Goal: Transaction & Acquisition: Purchase product/service

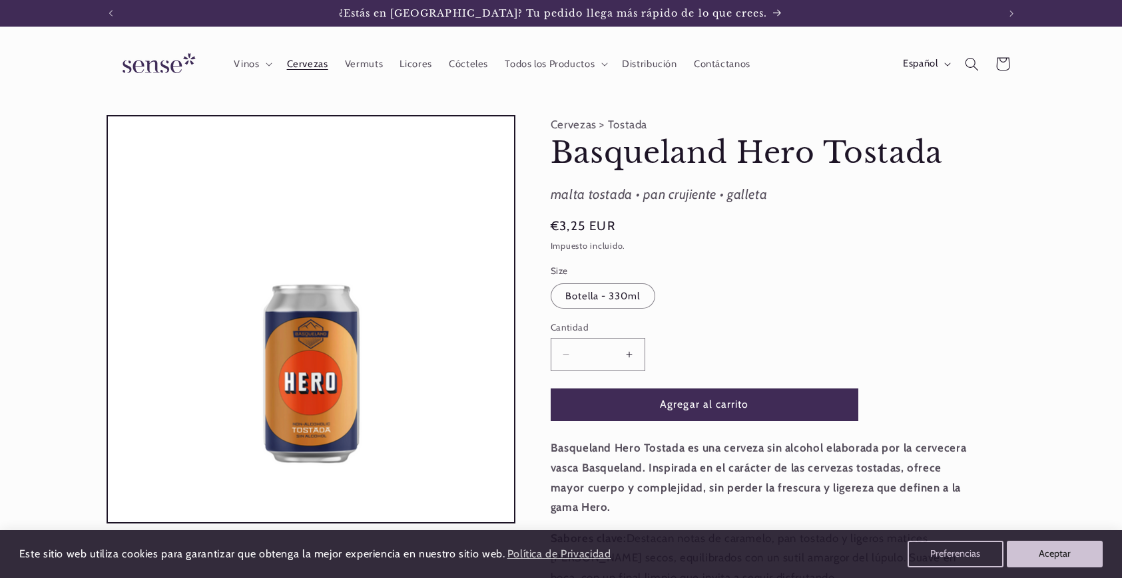
click at [315, 59] on span "Cervezas" at bounding box center [307, 64] width 41 height 13
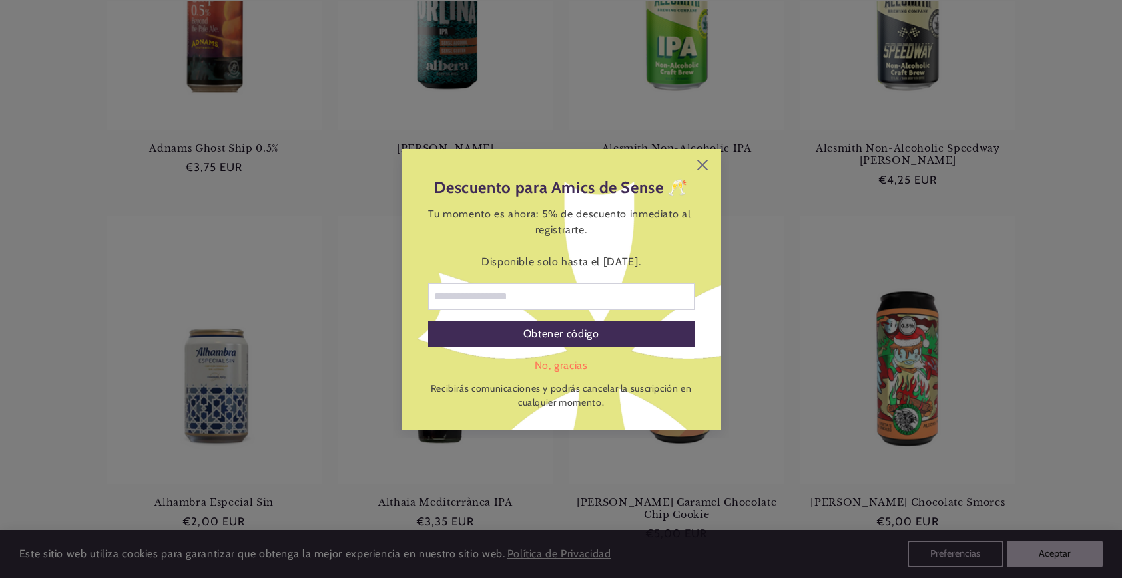
scroll to position [433, 0]
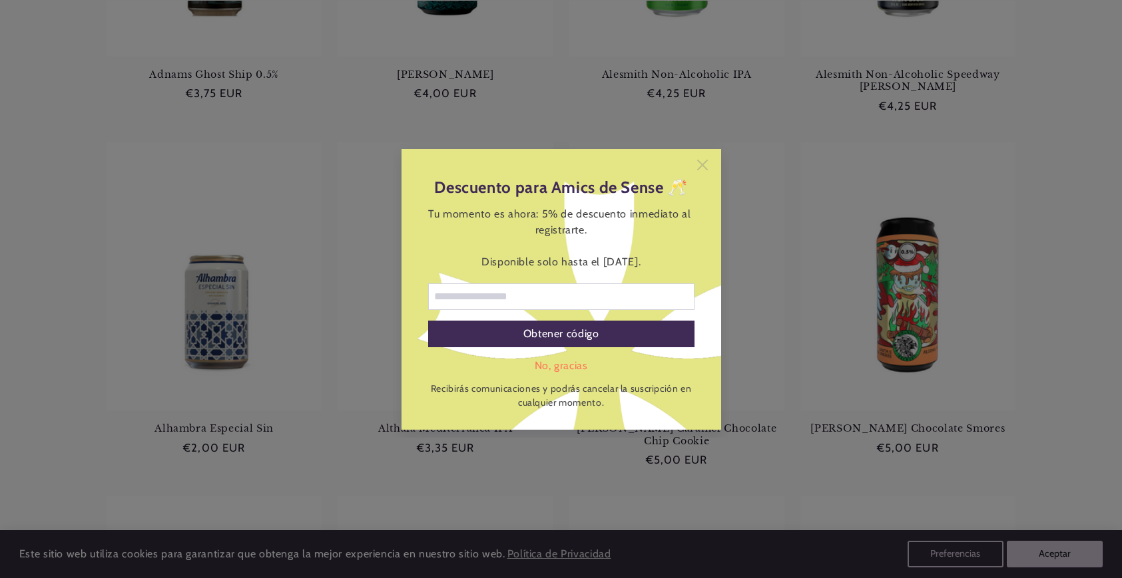
click at [700, 164] on icon at bounding box center [701, 164] width 11 height 11
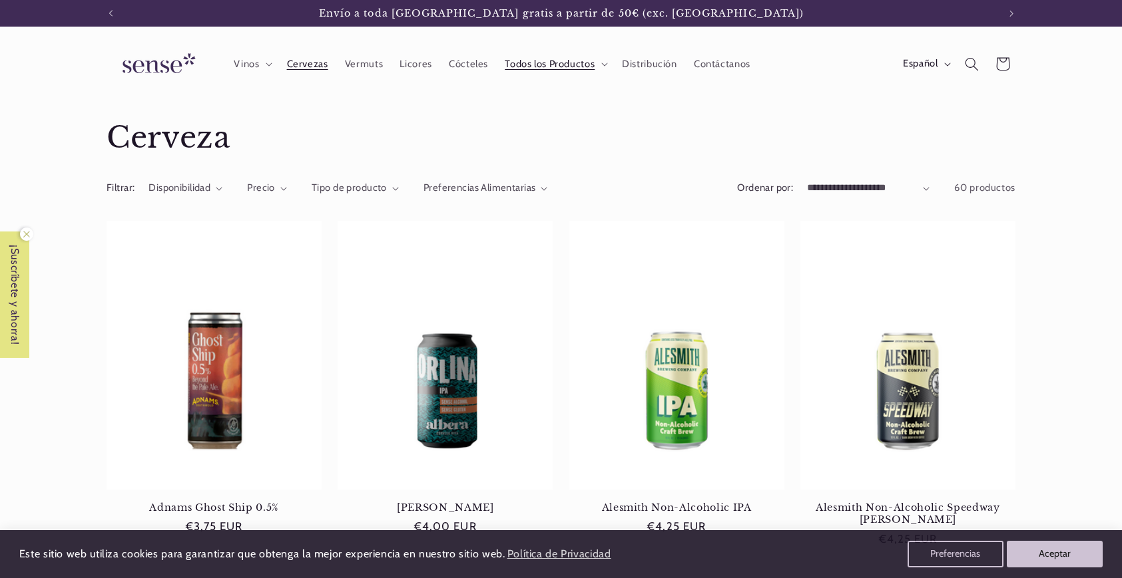
scroll to position [0, 0]
click at [968, 65] on icon "Búsqueda" at bounding box center [971, 64] width 15 height 15
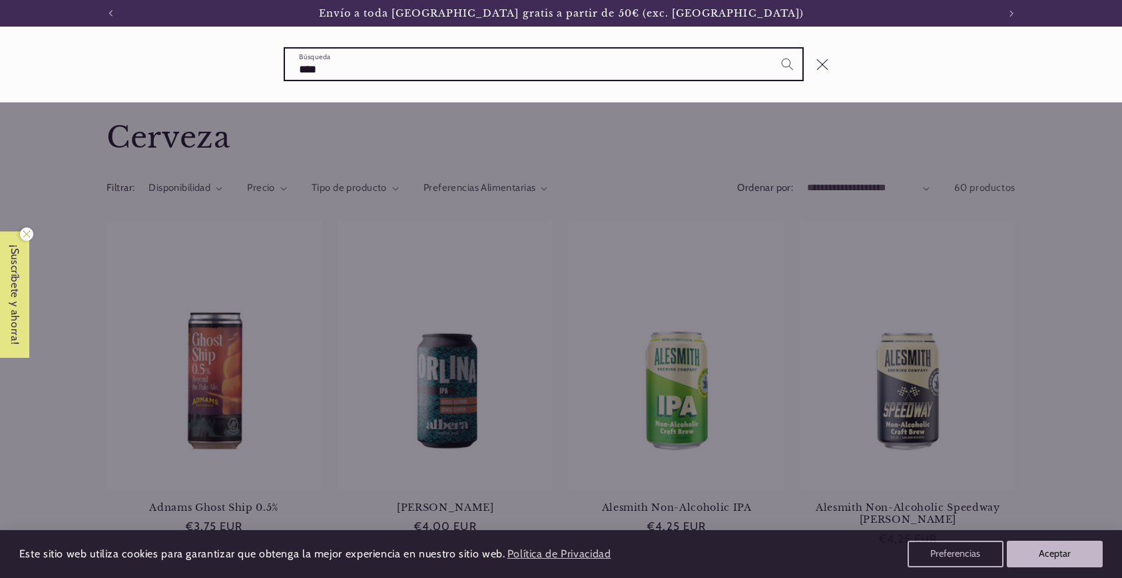
type input "****"
click at [787, 63] on button "Búsqueda" at bounding box center [786, 64] width 31 height 31
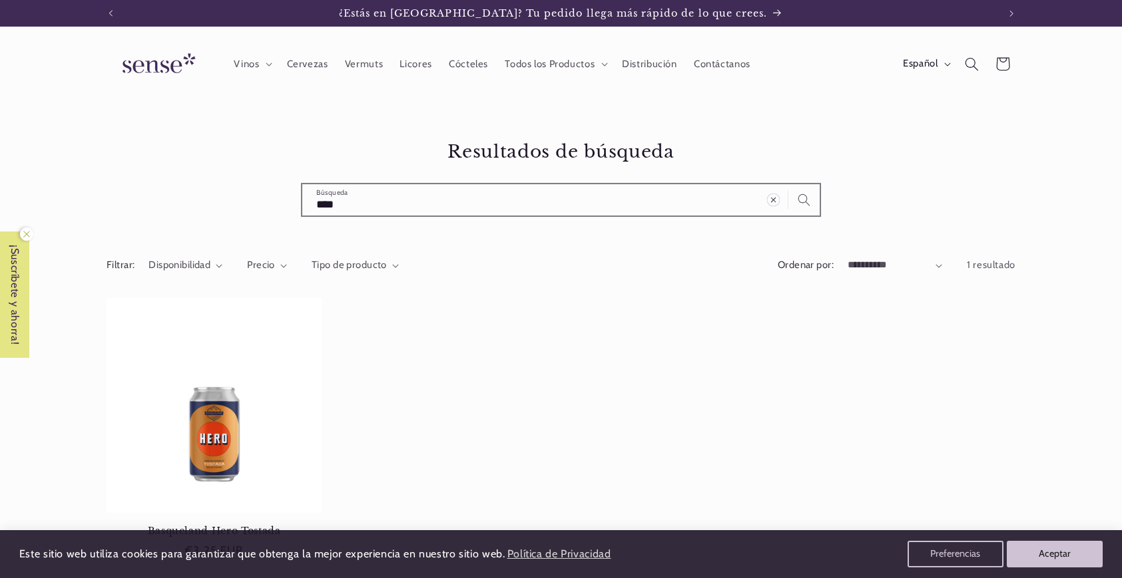
click at [775, 198] on icon "Borrar término de búsqueda" at bounding box center [772, 199] width 13 height 13
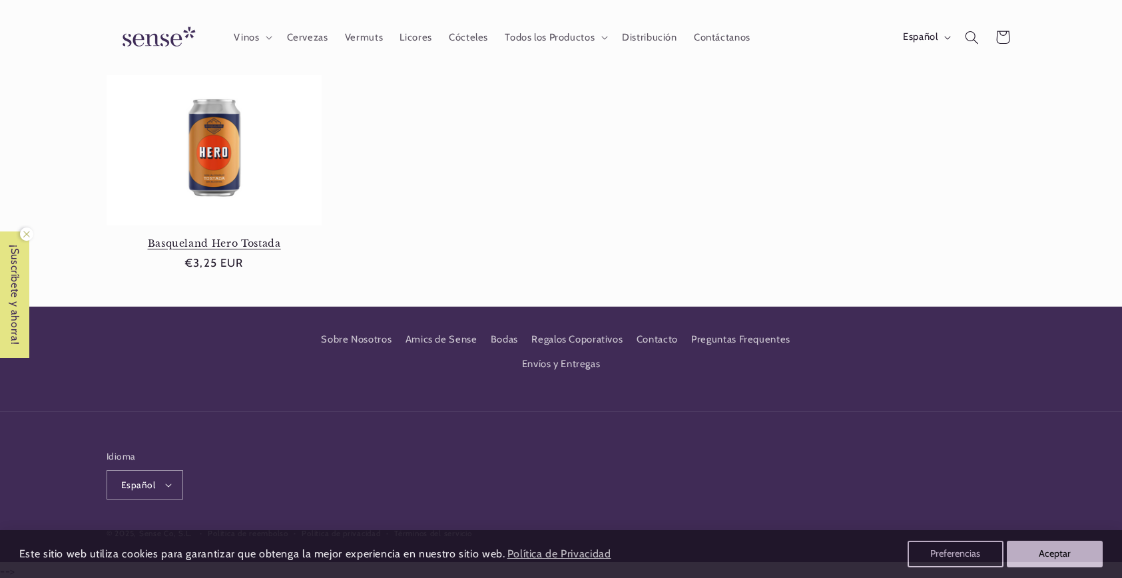
scroll to position [0, 887]
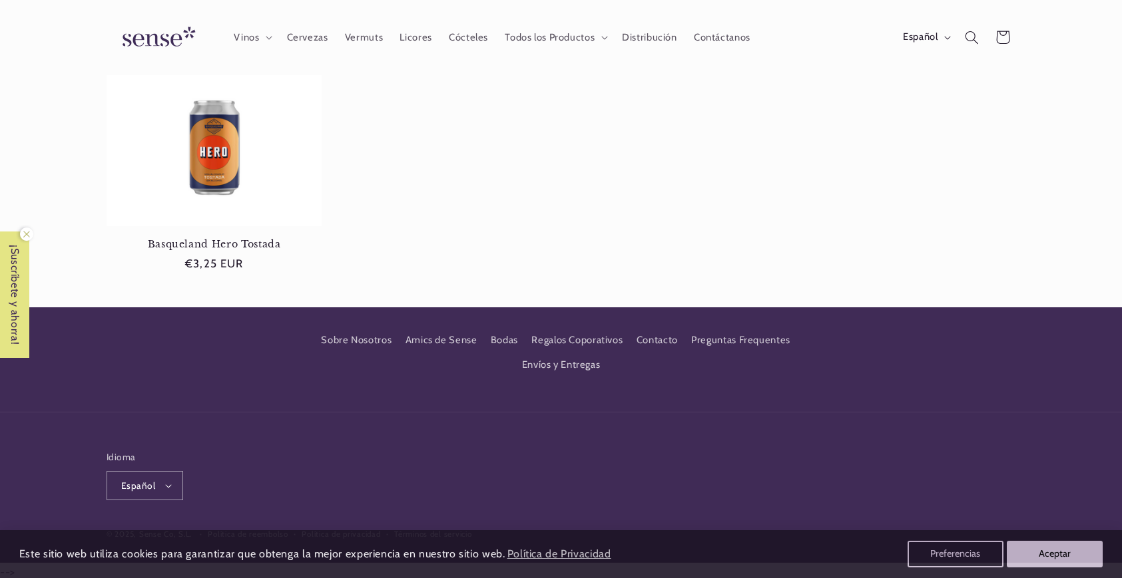
type input "*"
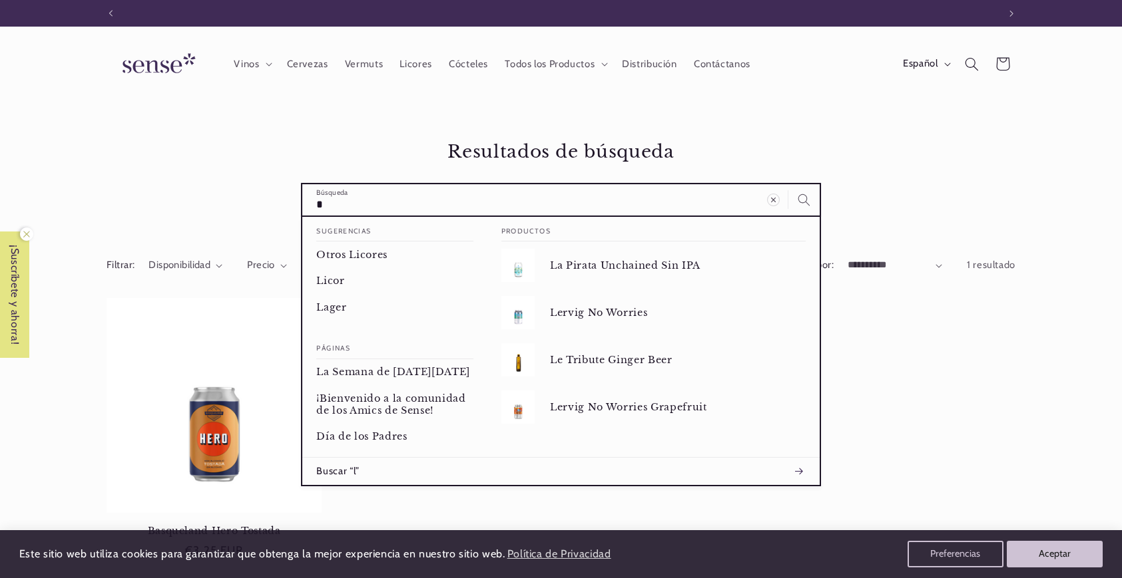
scroll to position [0, 0]
